Goal: Task Accomplishment & Management: Use online tool/utility

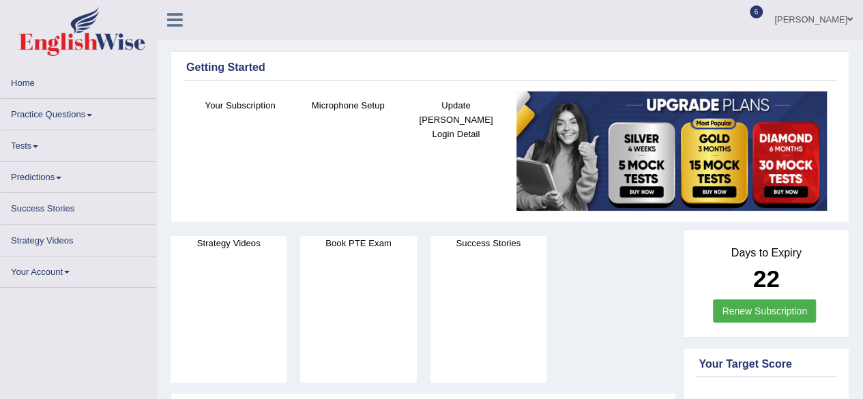
click at [90, 144] on link "Tests" at bounding box center [78, 143] width 155 height 27
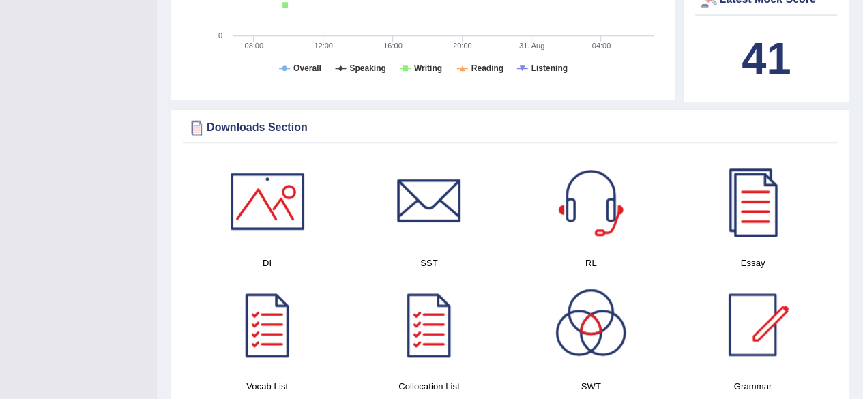
scroll to position [601, 0]
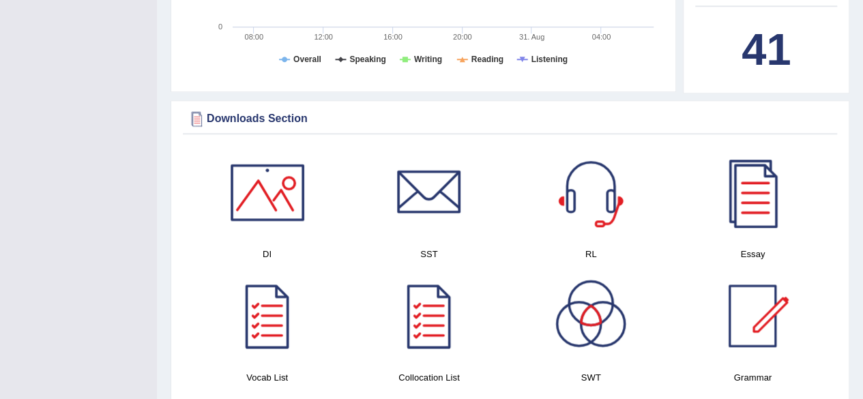
click at [771, 44] on b "41" at bounding box center [765, 50] width 49 height 50
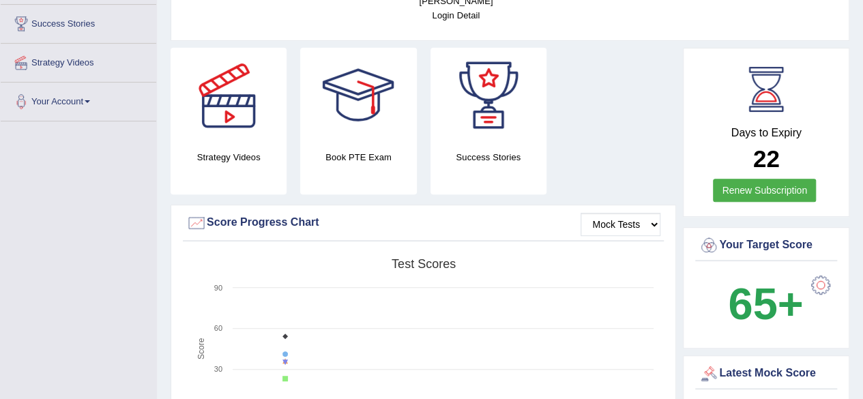
scroll to position [42, 0]
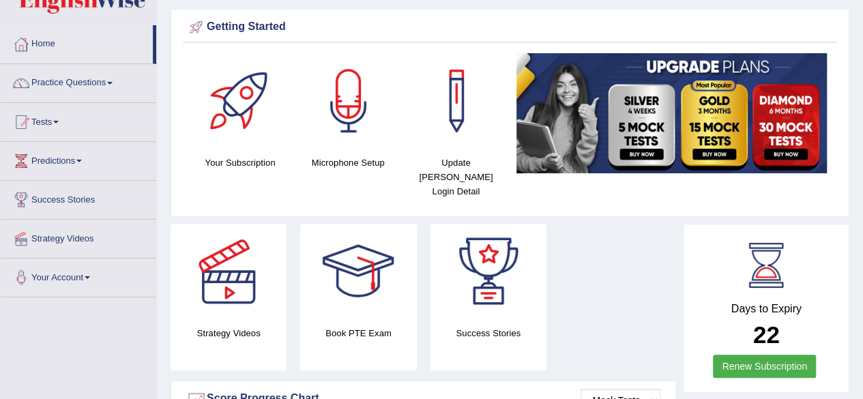
click at [95, 72] on link "Practice Questions" at bounding box center [78, 81] width 155 height 34
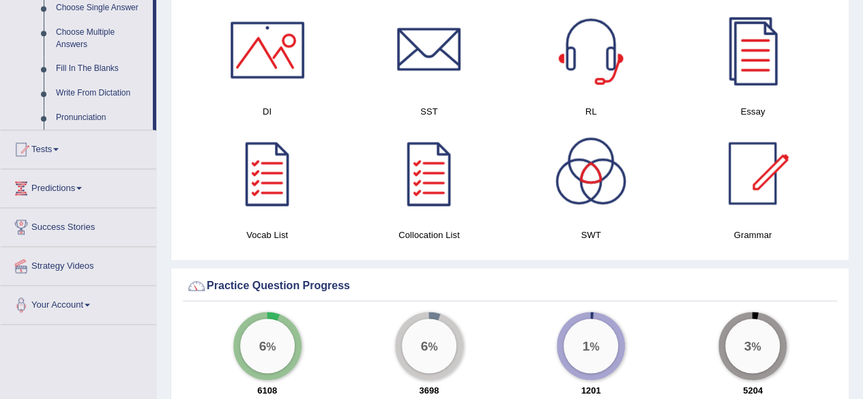
click at [128, 144] on link "Tests" at bounding box center [78, 147] width 155 height 34
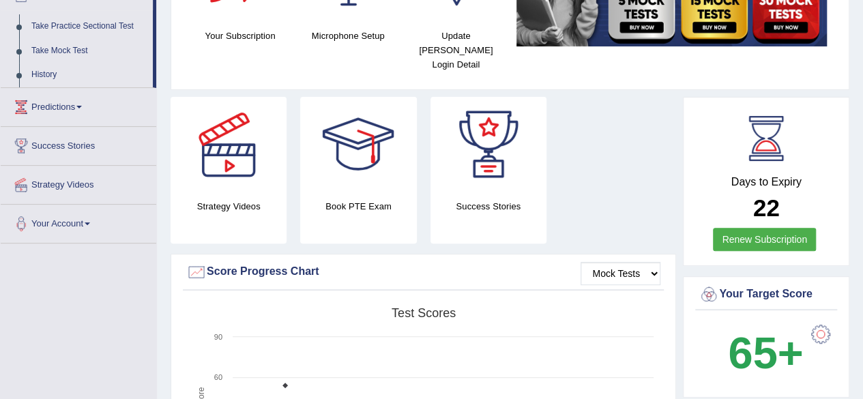
scroll to position [0, 0]
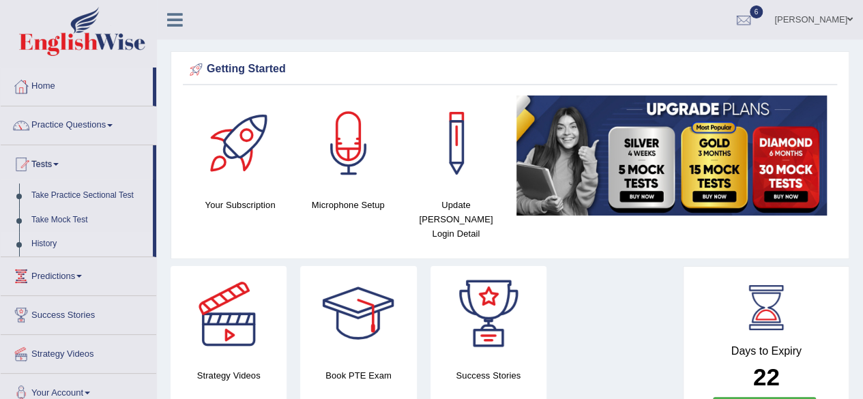
click at [88, 248] on link "History" at bounding box center [89, 244] width 128 height 25
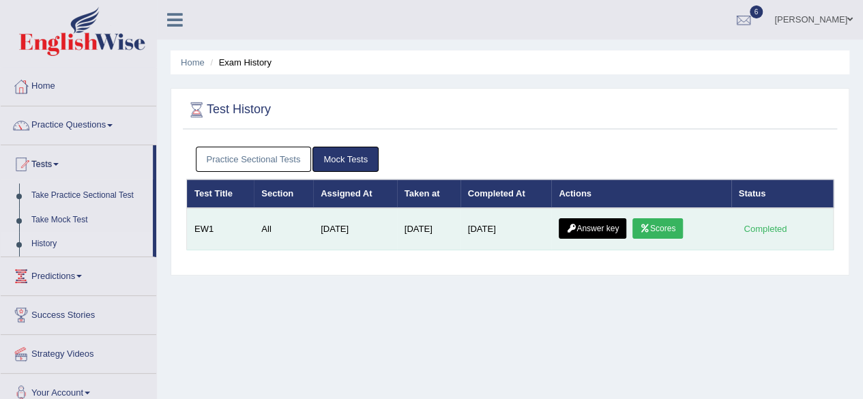
click at [660, 223] on link "Scores" at bounding box center [657, 228] width 50 height 20
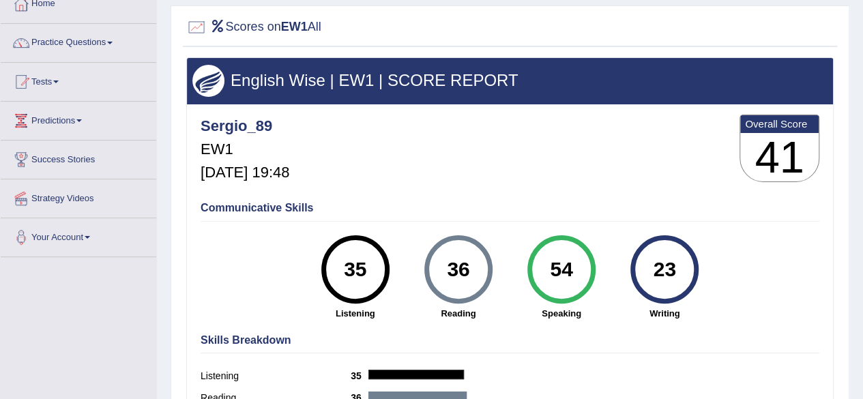
click at [862, 195] on html "Toggle navigation Home Practice Questions Speaking Practice Read Aloud Repeat S…" at bounding box center [431, 116] width 863 height 399
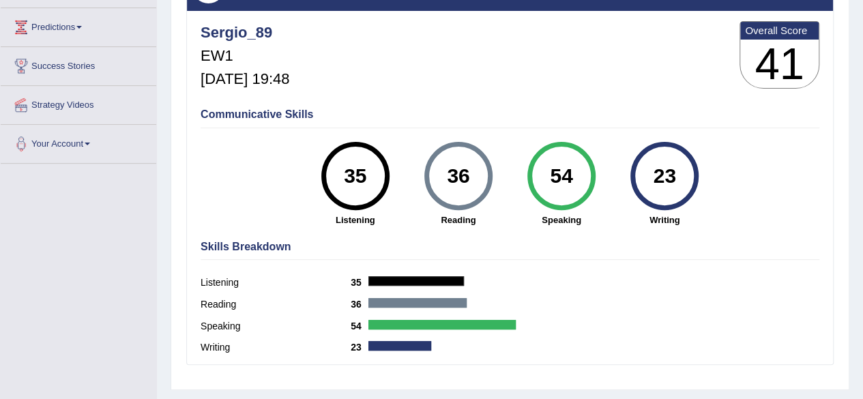
scroll to position [97, 0]
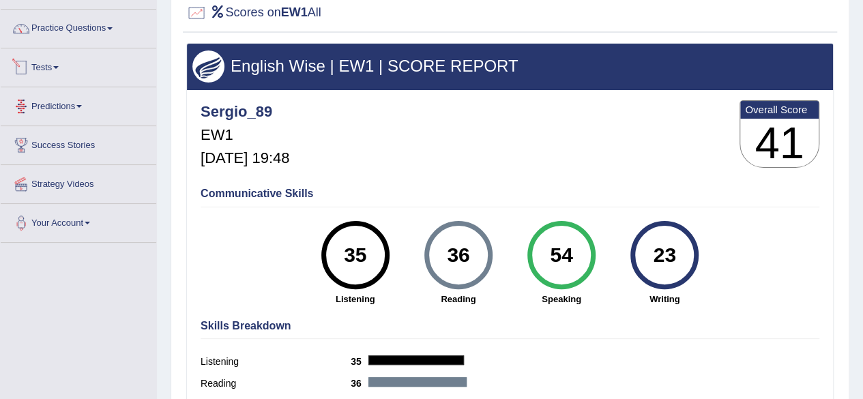
click at [63, 106] on link "Predictions" at bounding box center [78, 104] width 155 height 34
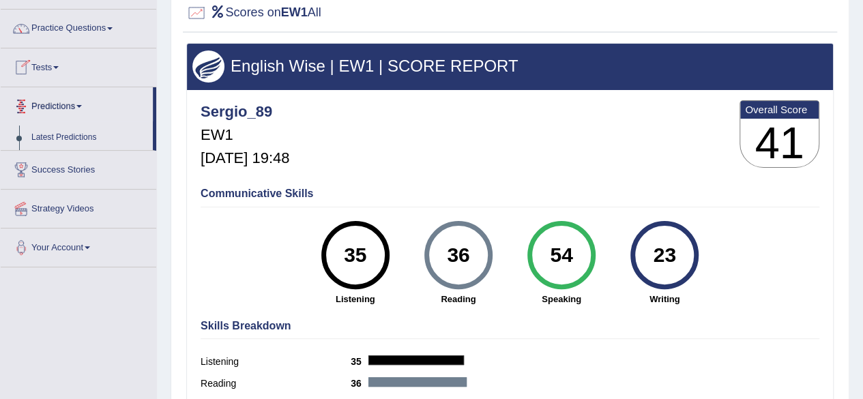
click at [76, 68] on link "Tests" at bounding box center [78, 65] width 155 height 34
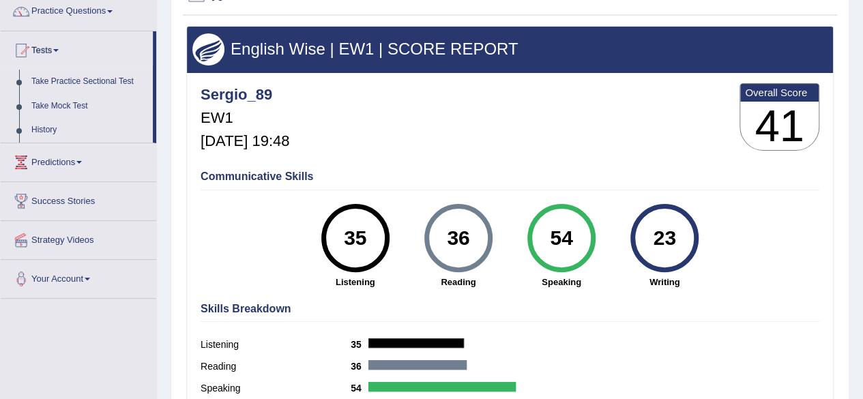
scroll to position [111, 0]
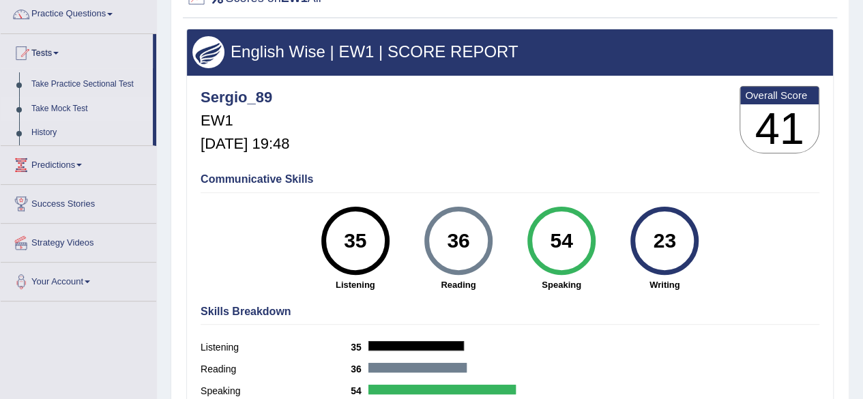
click at [59, 106] on link "Take Mock Test" at bounding box center [89, 109] width 128 height 25
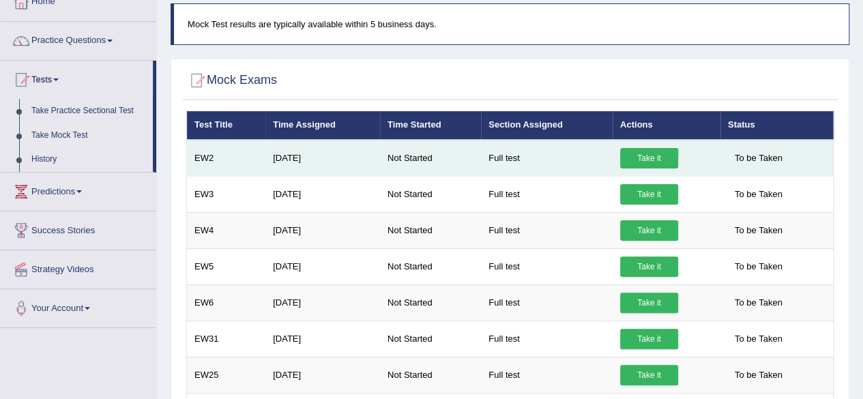
click at [667, 159] on link "Take it" at bounding box center [649, 158] width 58 height 20
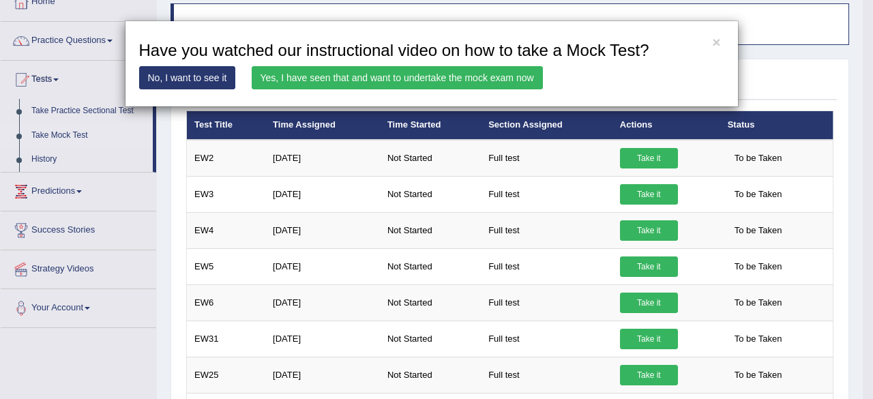
click at [339, 80] on link "Yes, I have seen that and want to undertake the mock exam now" at bounding box center [397, 77] width 291 height 23
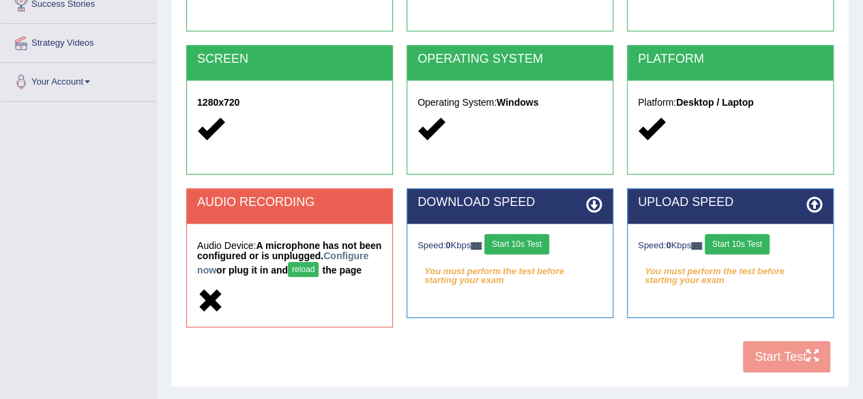
scroll to position [255, 0]
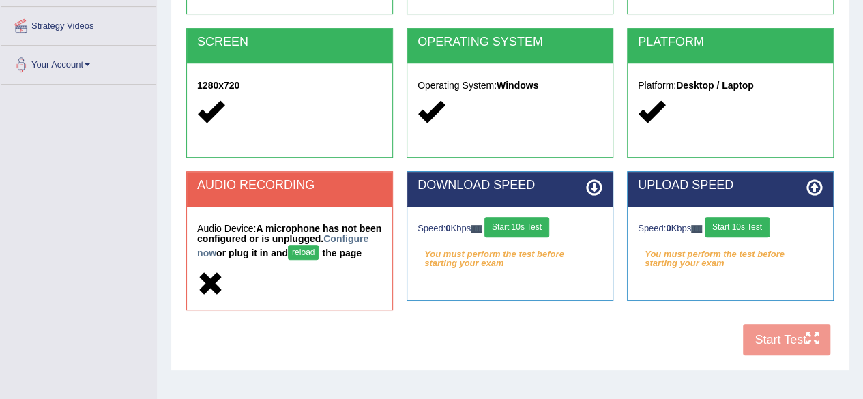
drag, startPoint x: 0, startPoint y: 0, endPoint x: 871, endPoint y: 205, distance: 895.1
click at [543, 226] on button "Start 10s Test" at bounding box center [516, 227] width 65 height 20
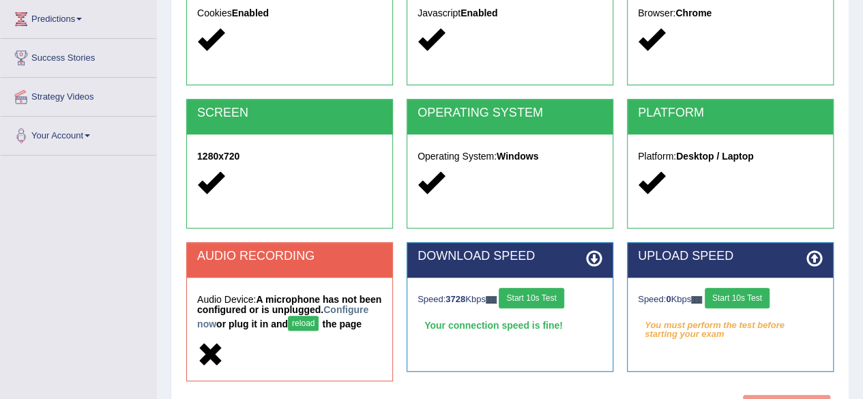
scroll to position [245, 0]
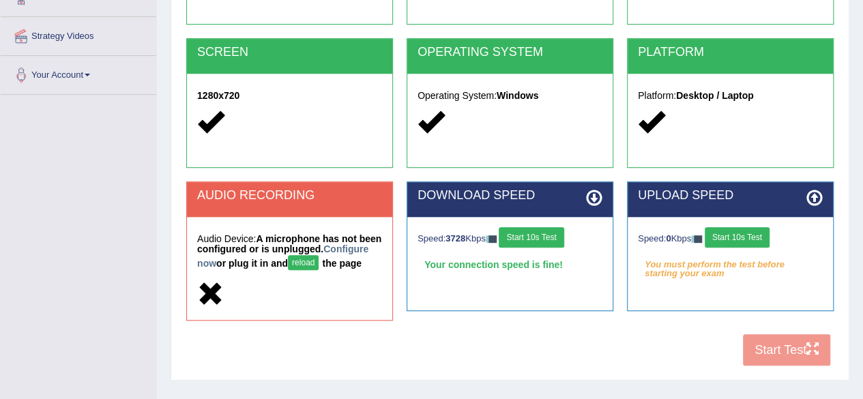
click at [318, 260] on button "reload" at bounding box center [303, 262] width 31 height 15
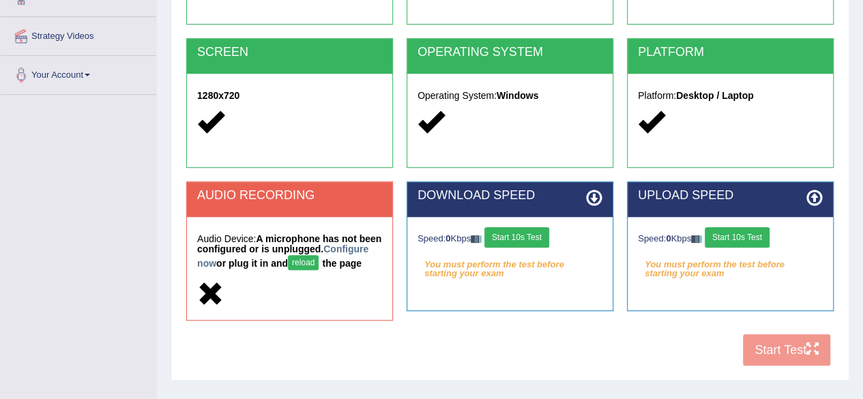
click at [510, 233] on button "Start 10s Test" at bounding box center [516, 237] width 65 height 20
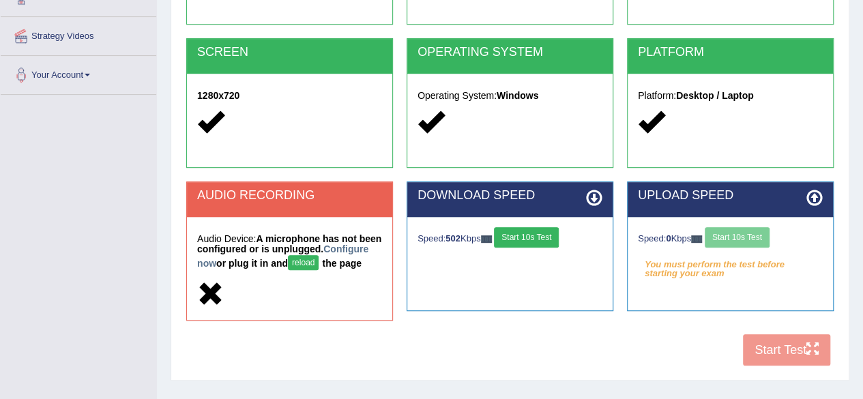
click at [737, 242] on div "Speed: 0 Kbps Start 10s Test" at bounding box center [730, 239] width 185 height 24
click at [736, 228] on div "Speed: 0 Kbps Start 10s Test" at bounding box center [730, 239] width 185 height 24
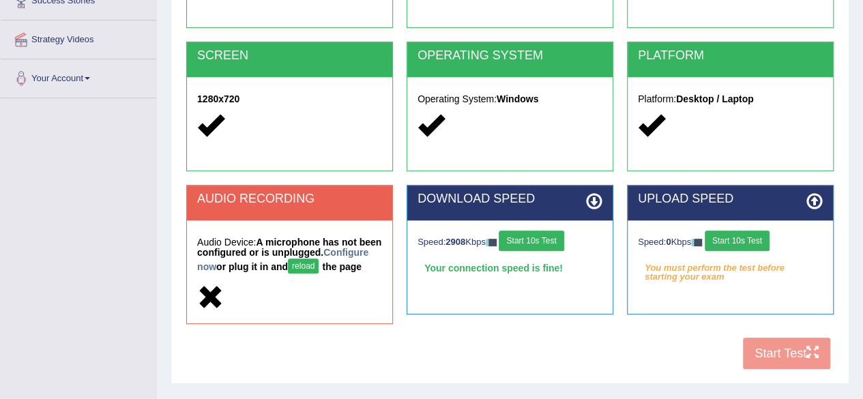
scroll to position [245, 0]
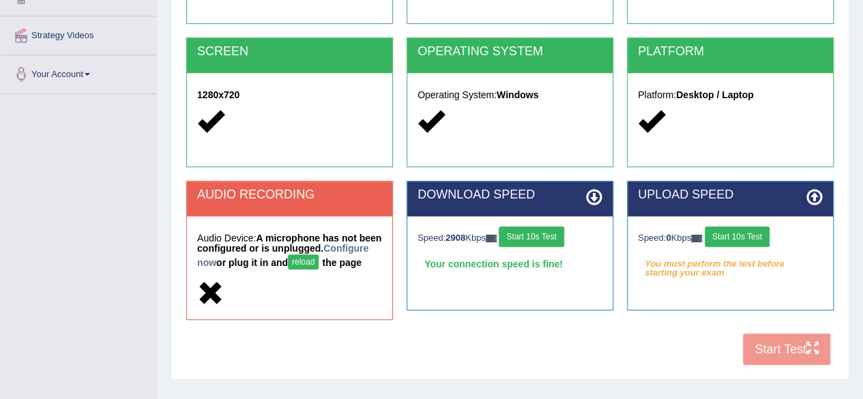
click at [318, 260] on button "reload" at bounding box center [303, 261] width 31 height 15
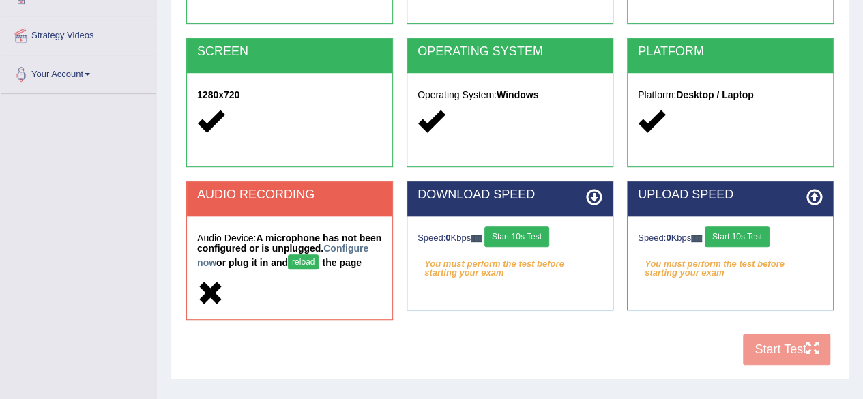
click at [750, 233] on button "Start 10s Test" at bounding box center [736, 236] width 65 height 20
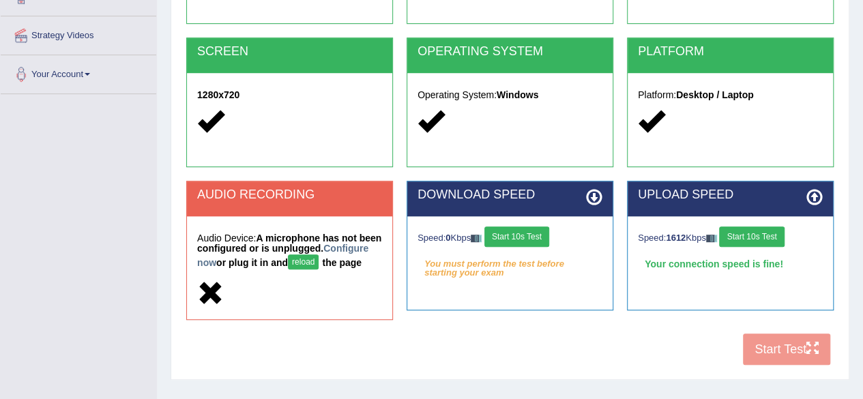
click at [528, 233] on button "Start 10s Test" at bounding box center [516, 236] width 65 height 20
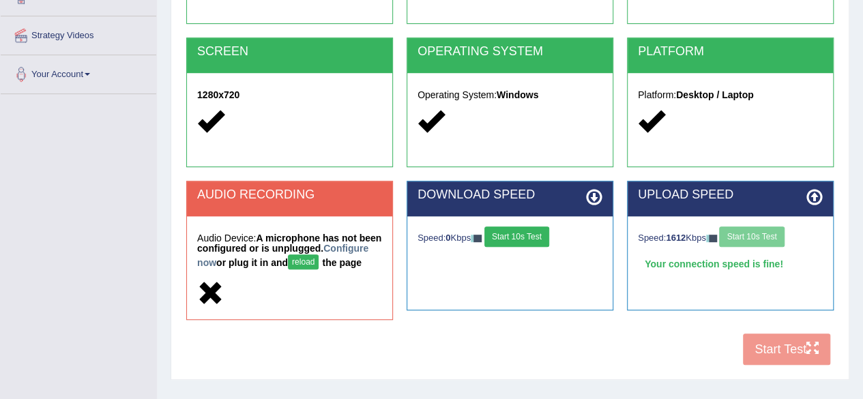
click at [779, 228] on div "Speed: 1612 Kbps Start 10s Test" at bounding box center [730, 238] width 185 height 24
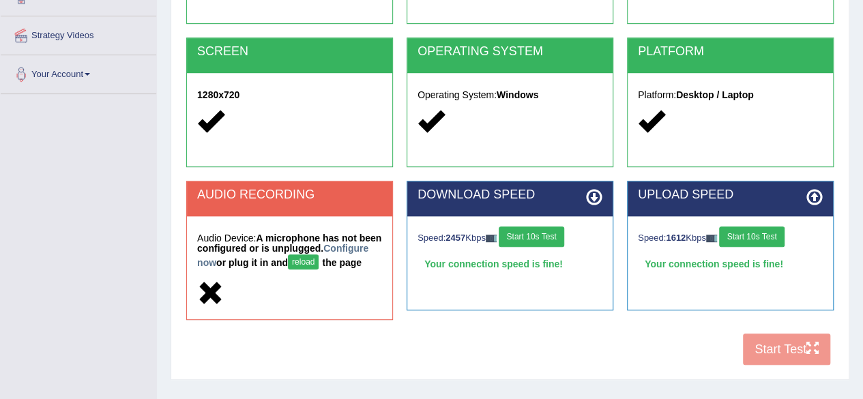
click at [772, 352] on div "COOKIES Cookies Enabled JAVASCRIPT Javascript Enabled BROWSER Browser: Chrome S…" at bounding box center [510, 133] width 654 height 478
click at [766, 237] on button "Start 10s Test" at bounding box center [751, 236] width 65 height 20
click at [552, 231] on button "Start 10s Test" at bounding box center [530, 236] width 65 height 20
click at [250, 262] on link "Configure now" at bounding box center [282, 255] width 171 height 25
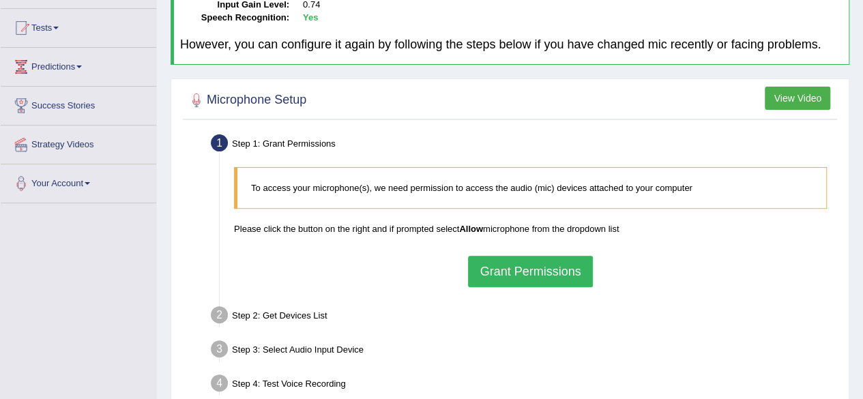
scroll to position [145, 0]
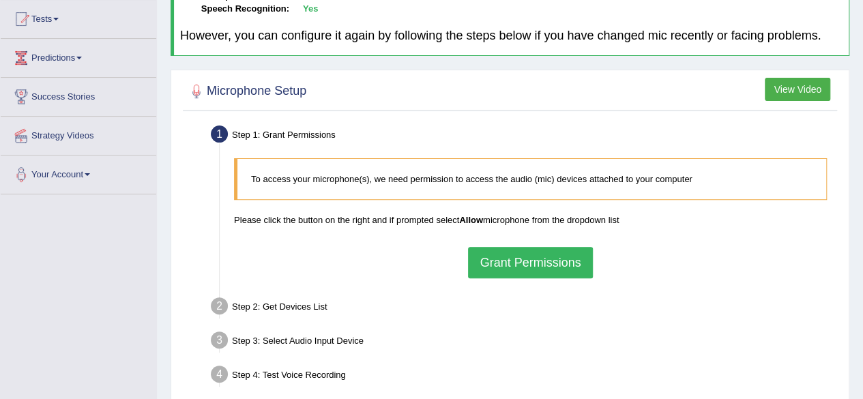
click at [509, 269] on button "Grant Permissions" at bounding box center [530, 262] width 124 height 31
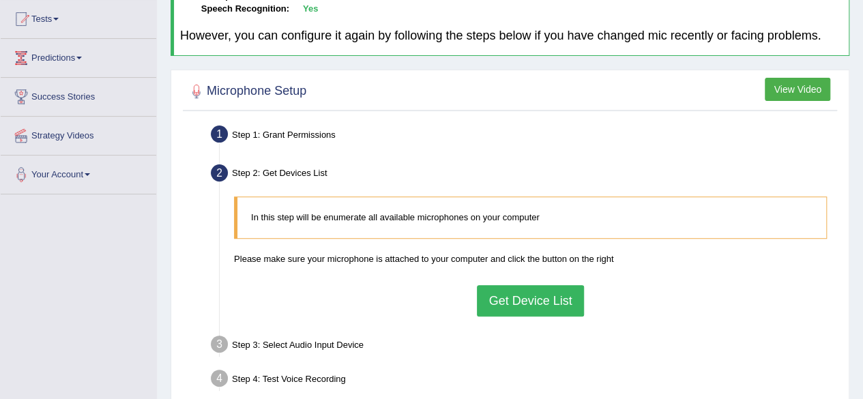
click at [543, 294] on button "Get Device List" at bounding box center [530, 300] width 106 height 31
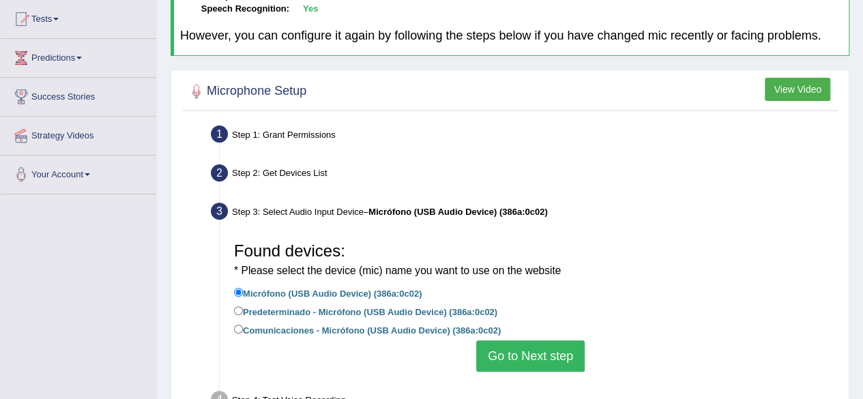
scroll to position [227, 0]
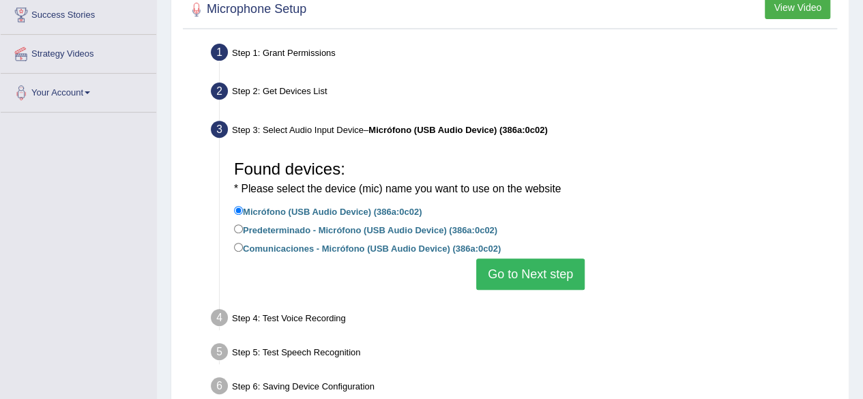
click at [498, 276] on button "Go to Next step" at bounding box center [530, 273] width 108 height 31
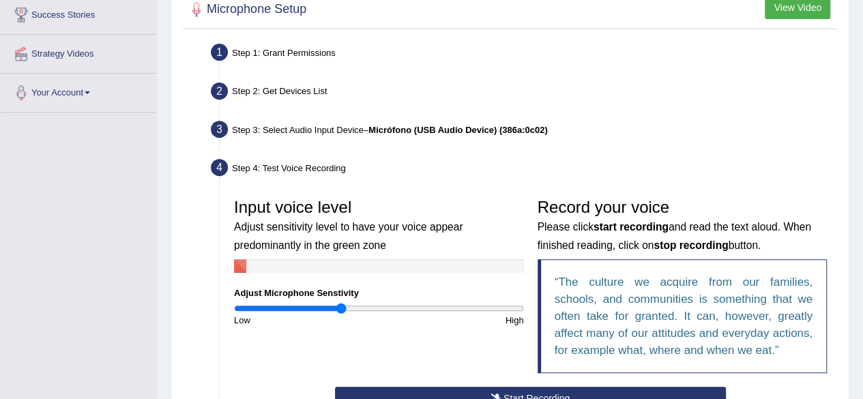
drag, startPoint x: 856, startPoint y: 204, endPoint x: 871, endPoint y: 268, distance: 65.8
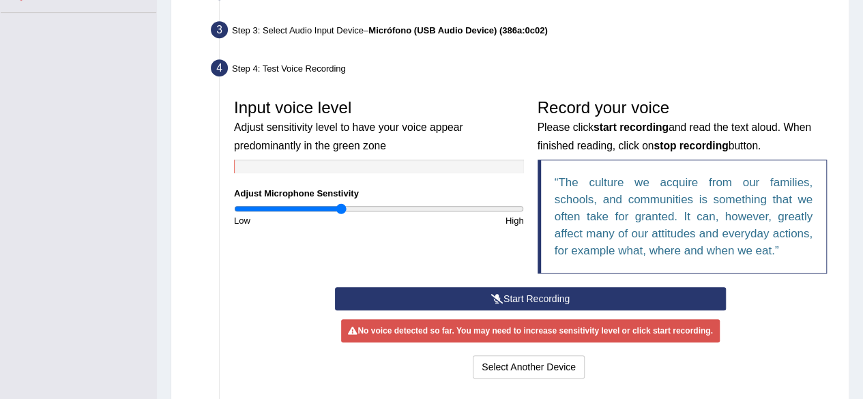
scroll to position [340, 0]
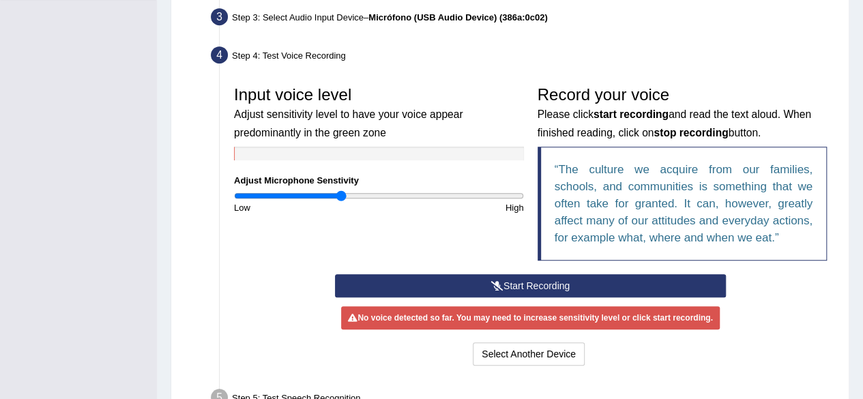
click at [543, 280] on button "Start Recording" at bounding box center [530, 285] width 391 height 23
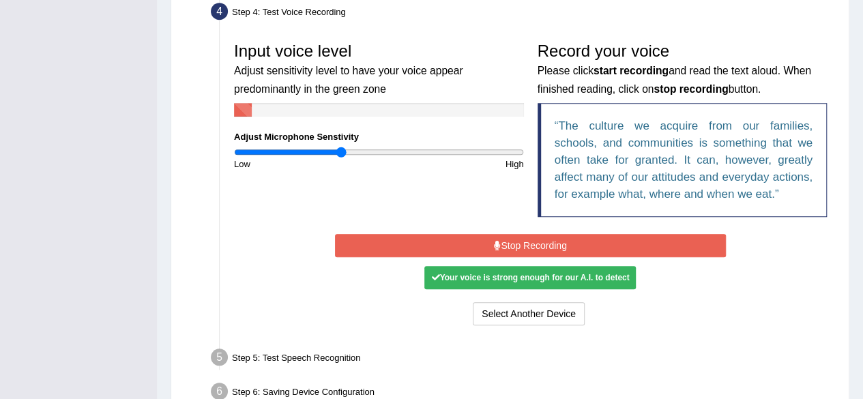
scroll to position [385, 0]
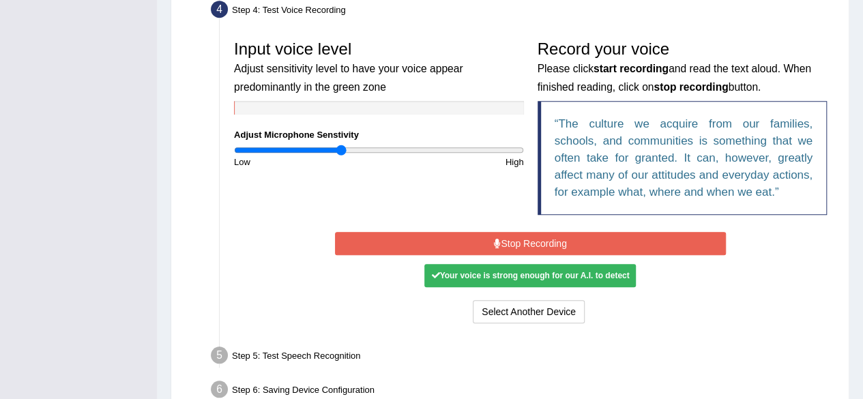
click at [637, 245] on button "Stop Recording" at bounding box center [530, 243] width 391 height 23
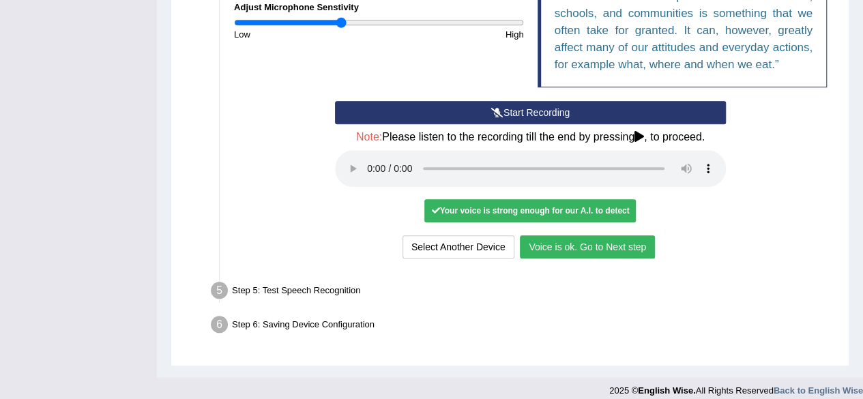
scroll to position [522, 0]
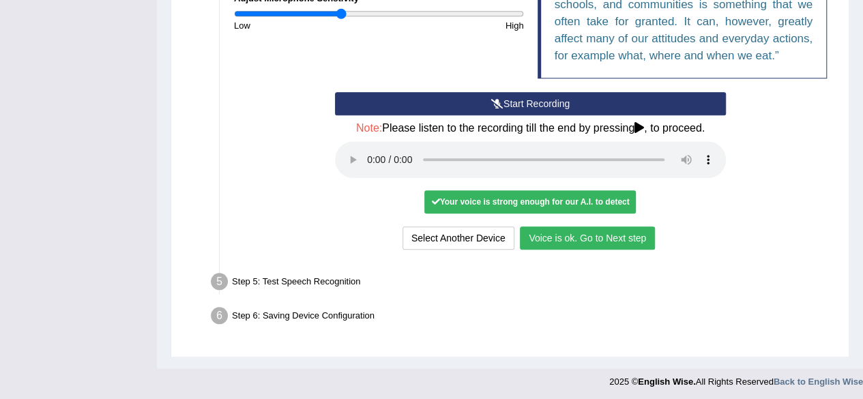
click at [601, 243] on button "Voice is ok. Go to Next step" at bounding box center [587, 237] width 135 height 23
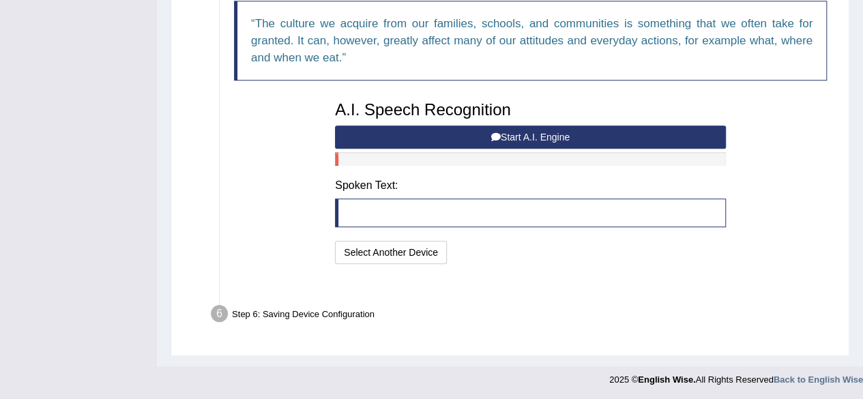
scroll to position [468, 0]
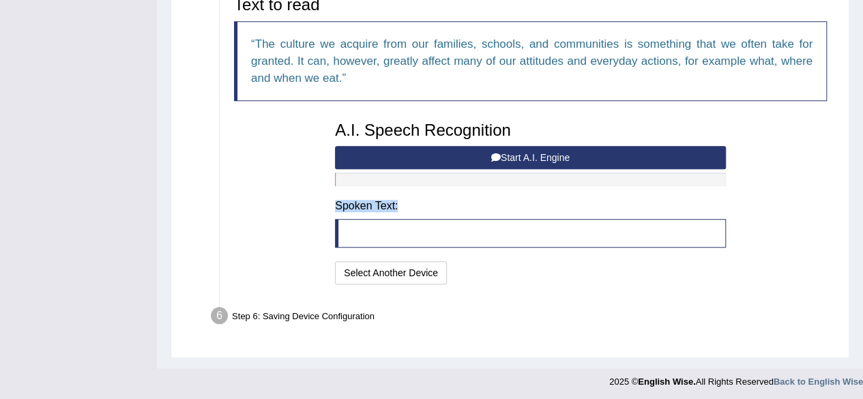
drag, startPoint x: 395, startPoint y: 178, endPoint x: 382, endPoint y: 225, distance: 49.0
click at [382, 225] on div "A.I. Speech Recognition Start A.I. Engine Stop A.I. Engine Note: Please listen …" at bounding box center [530, 201] width 404 height 173
click at [382, 225] on blockquote at bounding box center [530, 233] width 391 height 29
click at [445, 155] on button "Start A.I. Engine" at bounding box center [530, 157] width 391 height 23
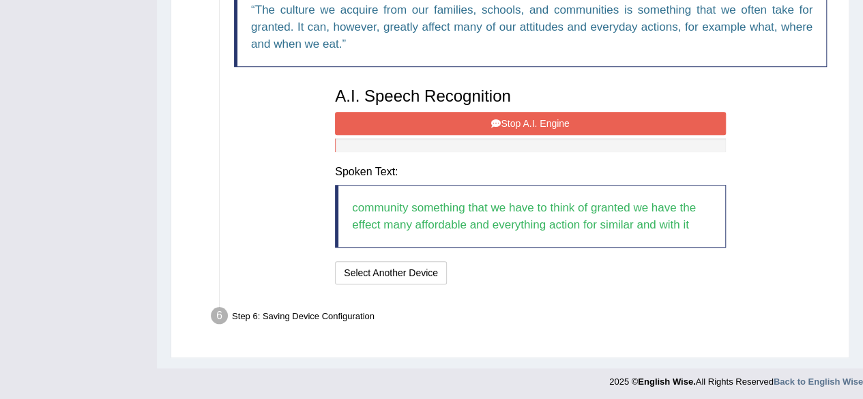
scroll to position [431, 0]
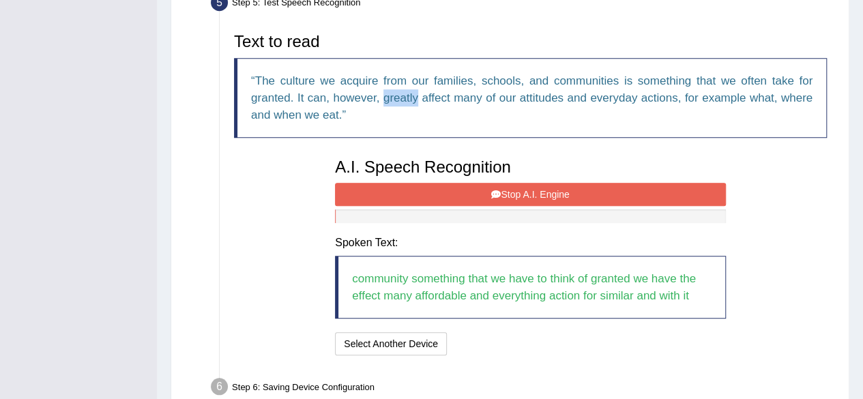
drag, startPoint x: 417, startPoint y: 95, endPoint x: 383, endPoint y: 93, distance: 34.8
click at [383, 93] on q "The culture we acquire from our families, schools, and communities is something…" at bounding box center [531, 97] width 561 height 47
copy q "greatly"
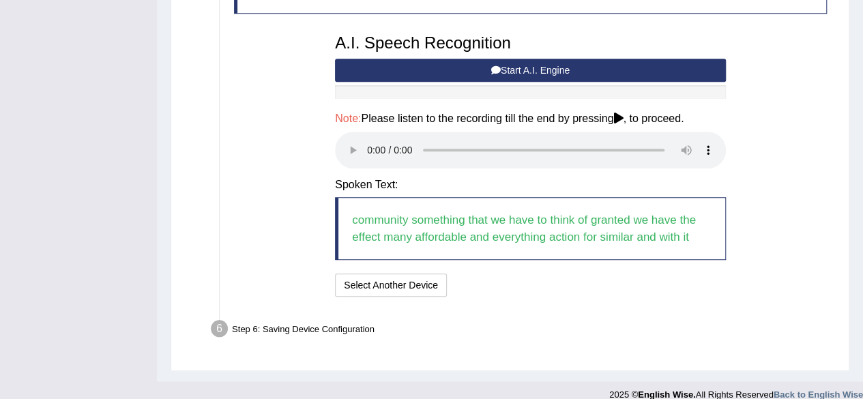
scroll to position [568, 0]
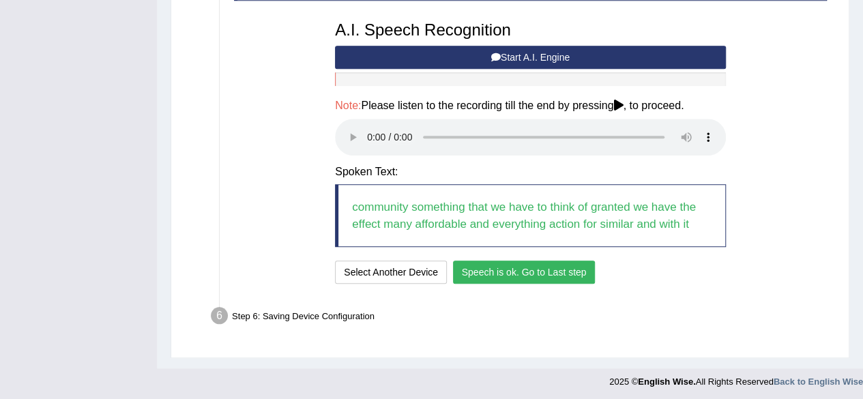
click at [528, 271] on button "Speech is ok. Go to Last step" at bounding box center [524, 271] width 143 height 23
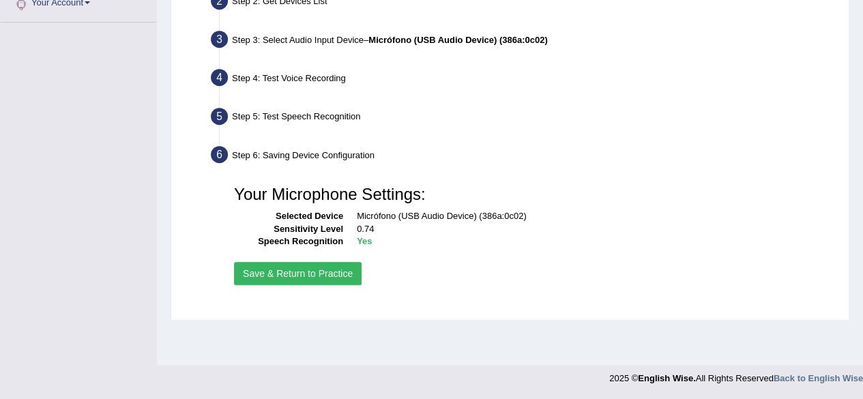
scroll to position [316, 0]
click at [344, 267] on button "Save & Return to Practice" at bounding box center [298, 274] width 128 height 23
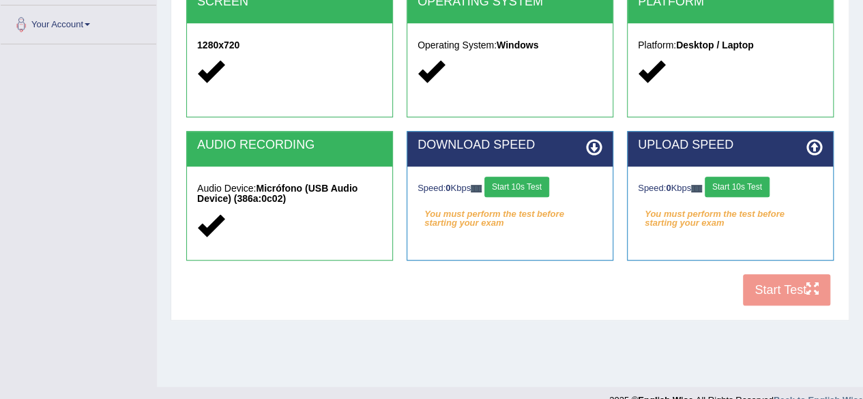
click at [548, 185] on button "Start 10s Test" at bounding box center [516, 187] width 65 height 20
click at [760, 189] on button "Start 10s Test" at bounding box center [736, 187] width 65 height 20
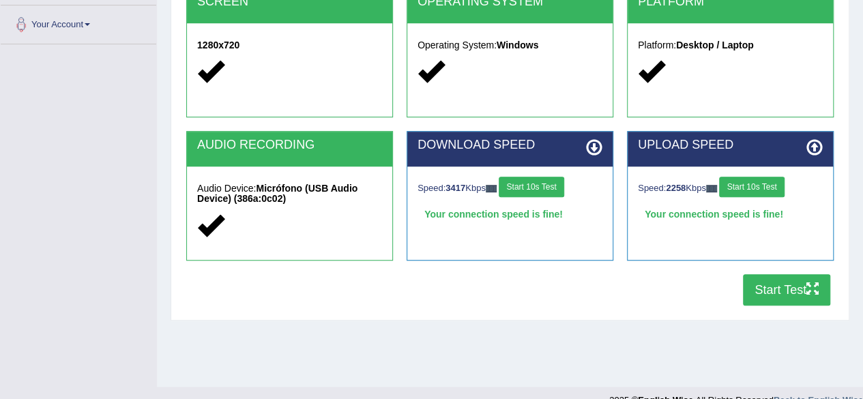
click at [779, 295] on button "Start Test" at bounding box center [786, 289] width 87 height 31
